Goal: Information Seeking & Learning: Learn about a topic

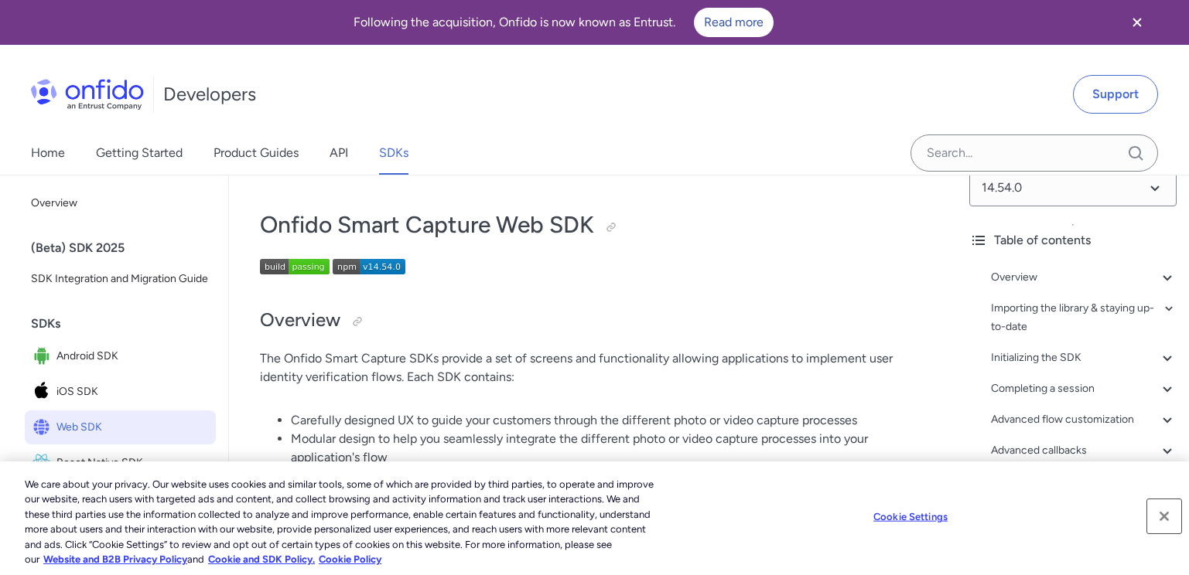
click at [1167, 520] on button "Close" at bounding box center [1164, 517] width 34 height 34
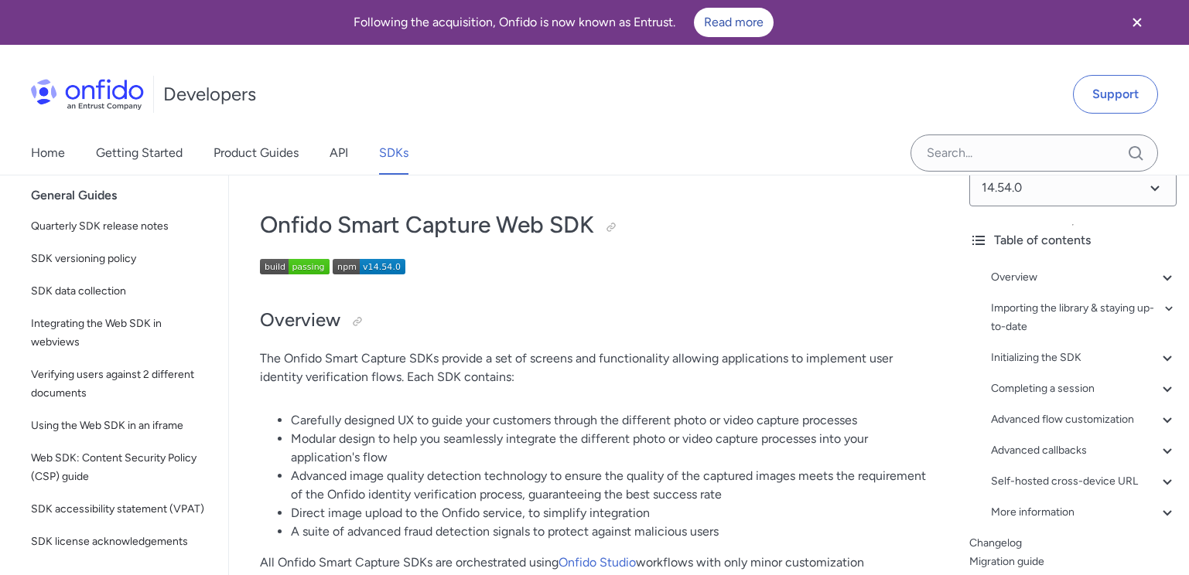
scroll to position [563, 0]
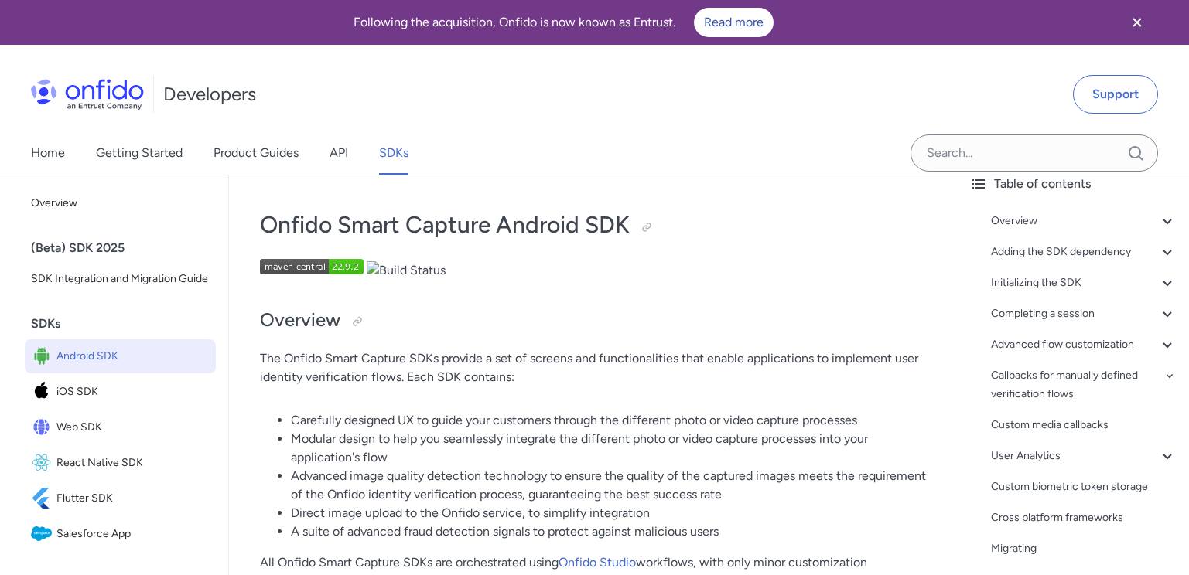
scroll to position [84, 0]
click at [727, 449] on li "Modular design to help you seamlessly integrate the different photo or video ca…" at bounding box center [608, 448] width 635 height 37
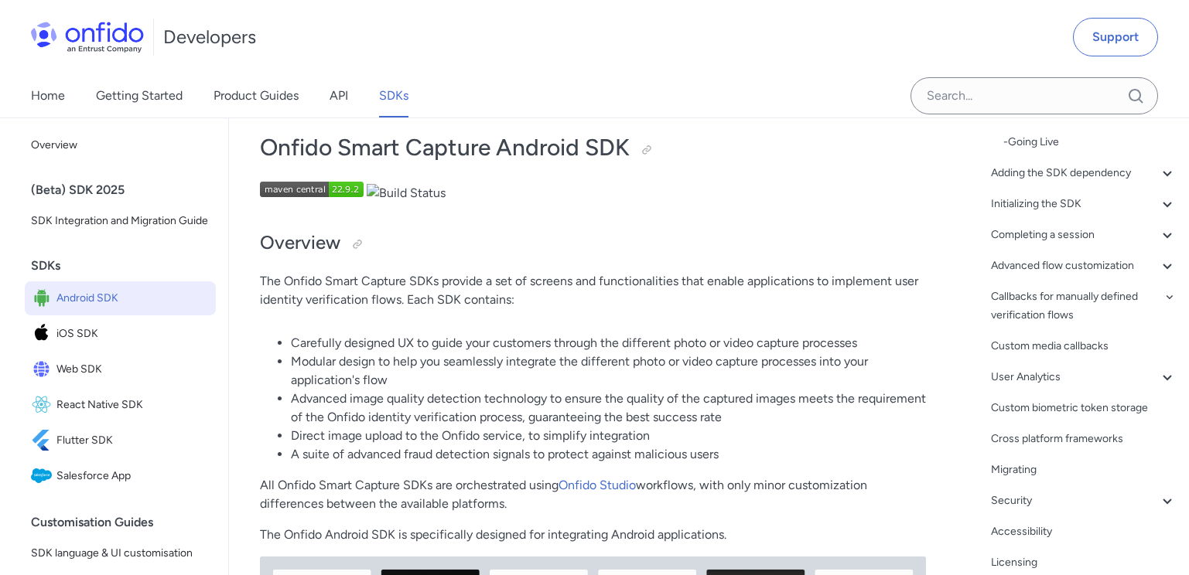
scroll to position [186, 0]
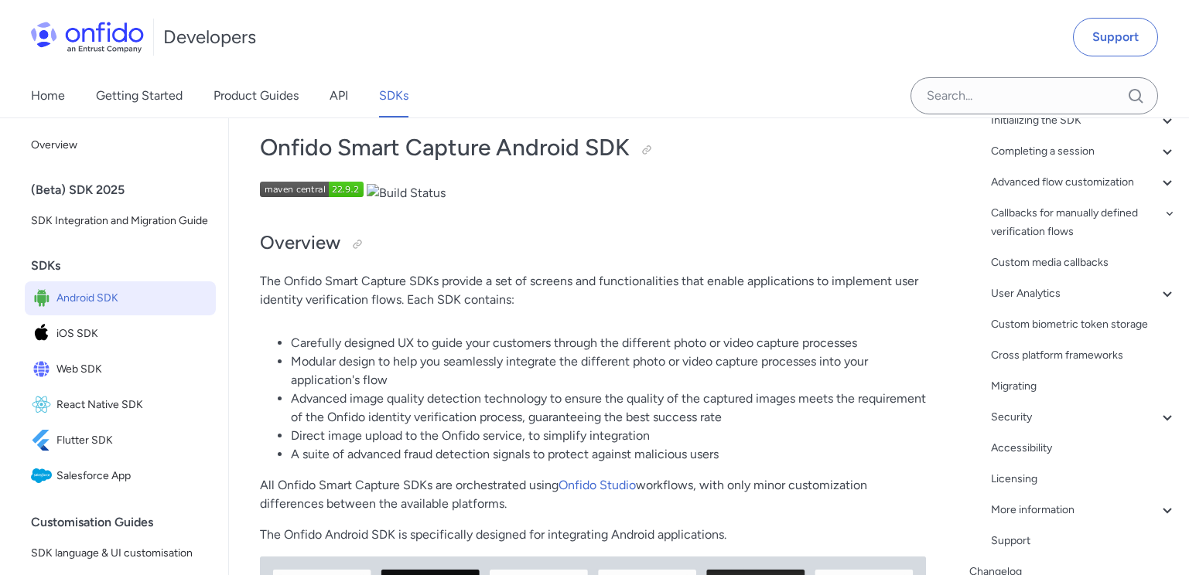
scroll to position [371, 0]
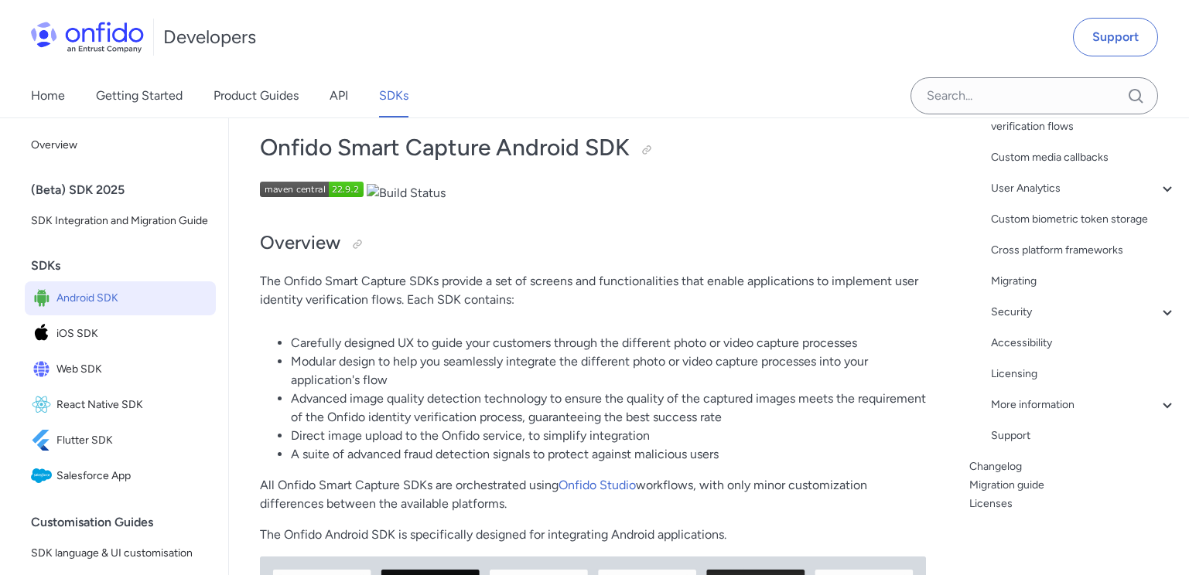
click at [748, 484] on p "All Onfido Smart Capture SDKs are orchestrated using Onfido Studio workflows, w…" at bounding box center [593, 494] width 666 height 37
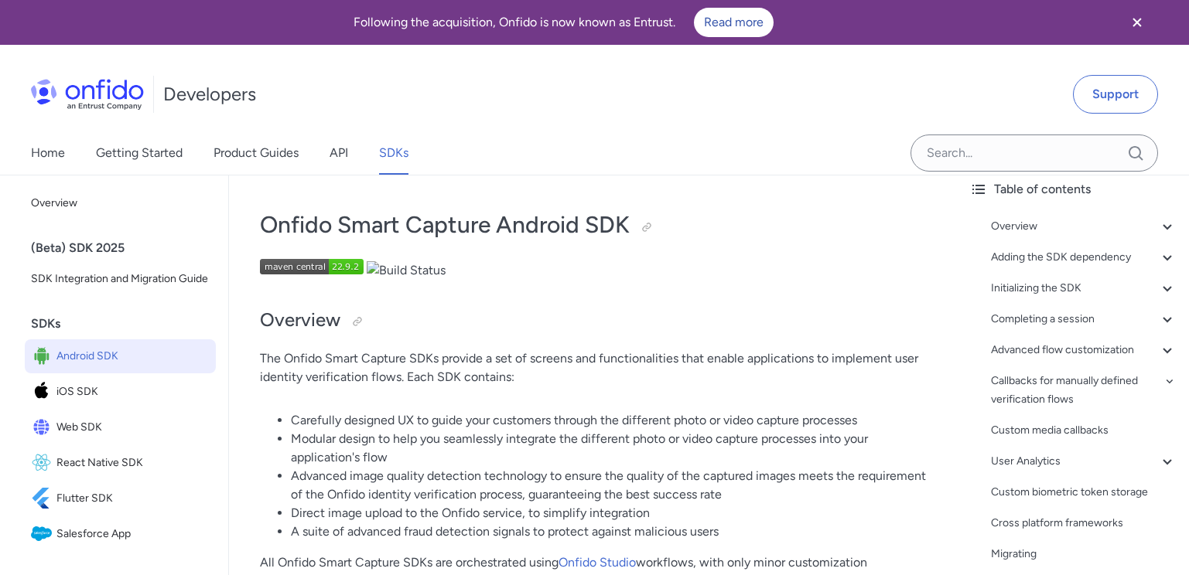
scroll to position [0, 0]
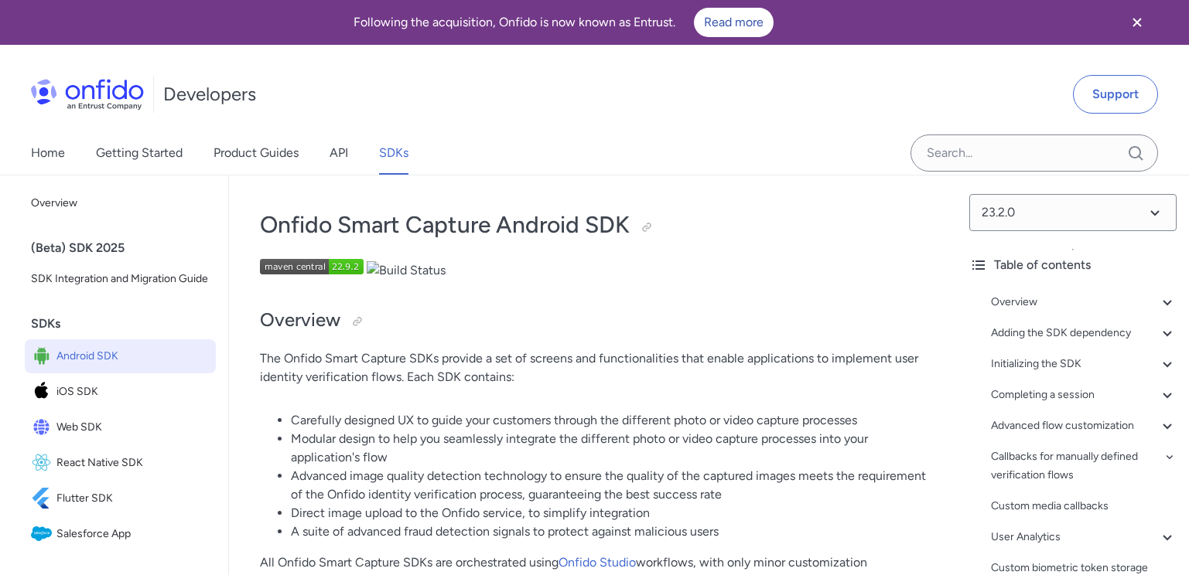
click at [288, 424] on ul "Carefully designed UX to guide your customers through the different photo or vi…" at bounding box center [593, 476] width 666 height 130
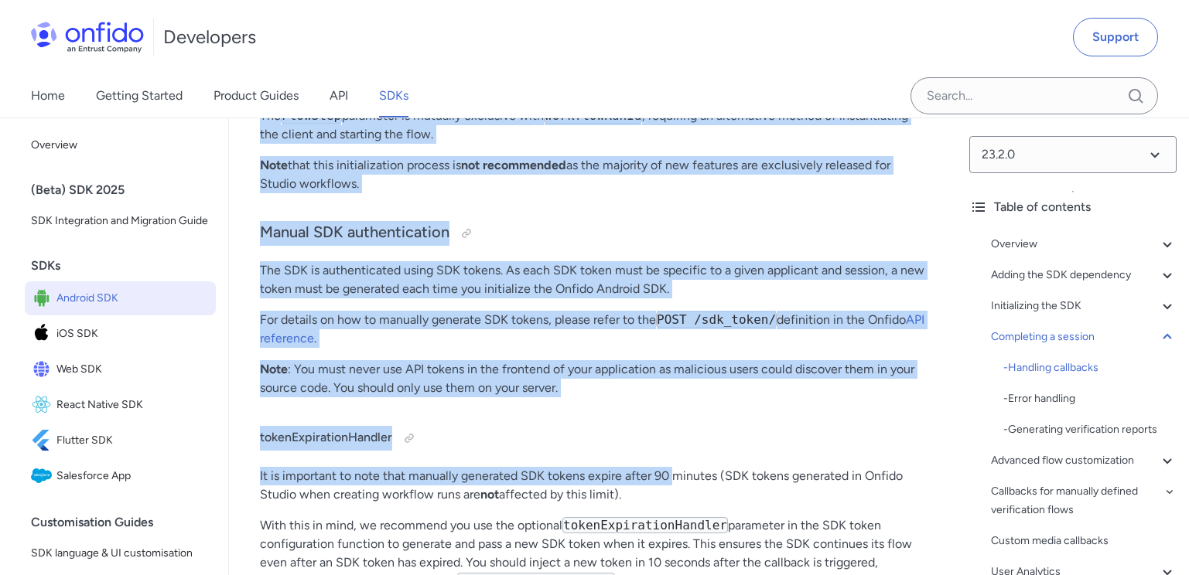
scroll to position [14660, 0]
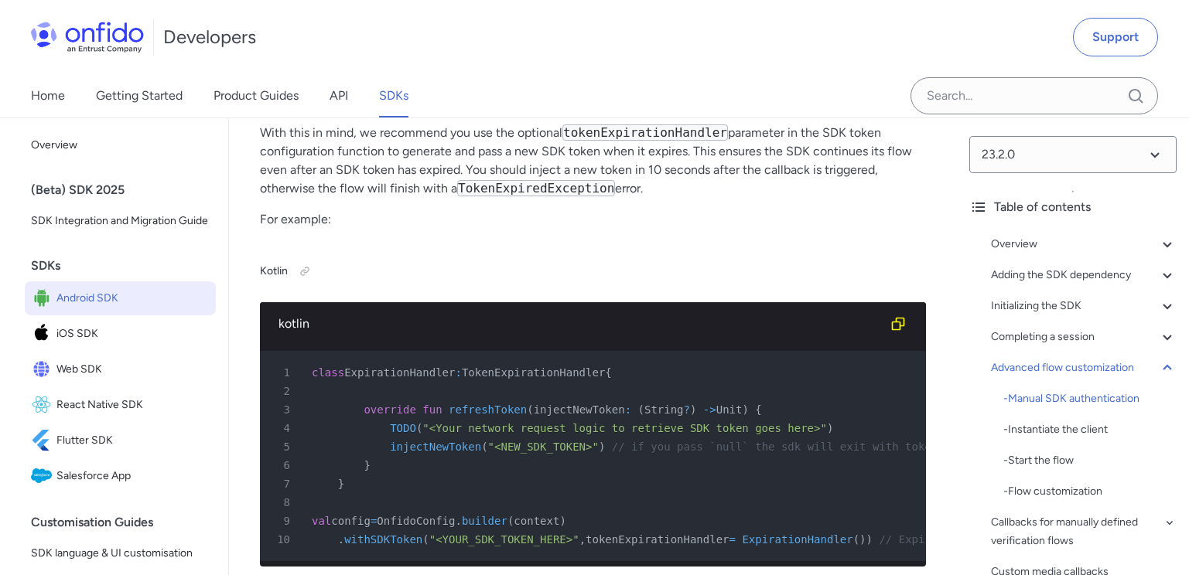
drag, startPoint x: 294, startPoint y: 421, endPoint x: 661, endPoint y: 228, distance: 414.1
drag, startPoint x: 661, startPoint y: 228, endPoint x: 688, endPoint y: 353, distance: 128.2
click at [688, 58] on h4 "tokenExpirationHandler" at bounding box center [593, 45] width 666 height 25
